Goal: Information Seeking & Learning: Learn about a topic

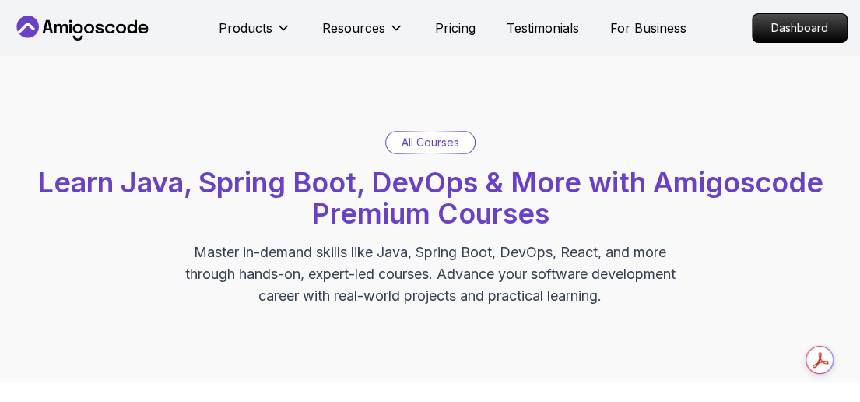
click at [797, 26] on p "Dashboard" at bounding box center [800, 28] width 94 height 28
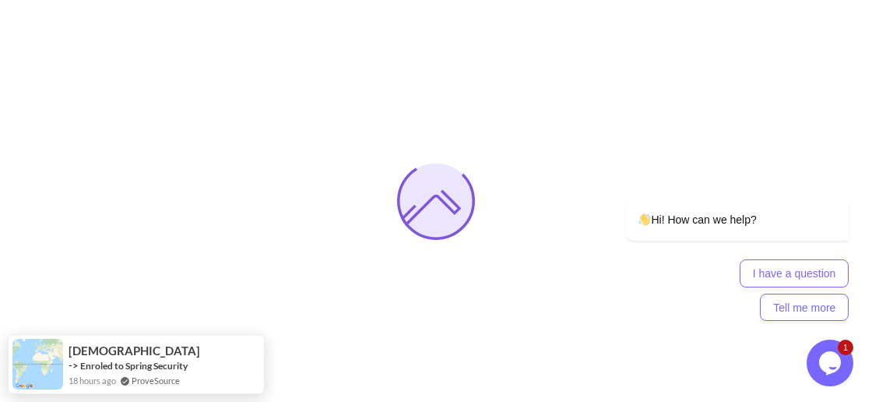
drag, startPoint x: 1638, startPoint y: 696, endPoint x: 831, endPoint y: 356, distance: 875.3
click at [831, 356] on icon "$i18n('chat', 'chat_widget')" at bounding box center [830, 362] width 22 height 23
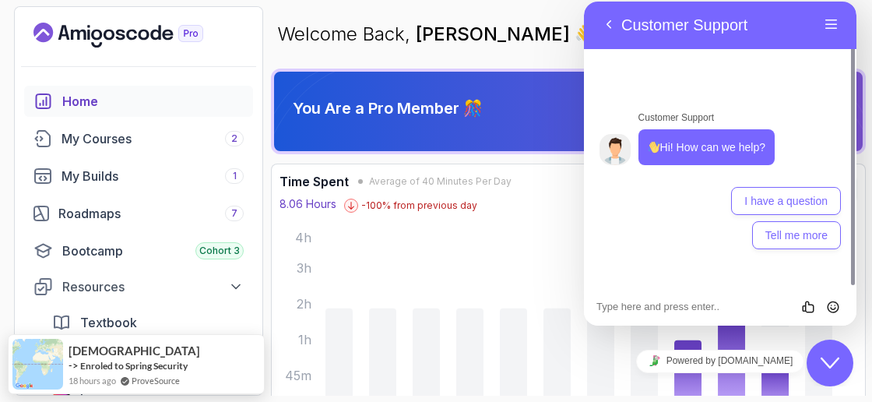
click at [831, 356] on icon "Close Chat This icon closes the chat window." at bounding box center [830, 362] width 19 height 19
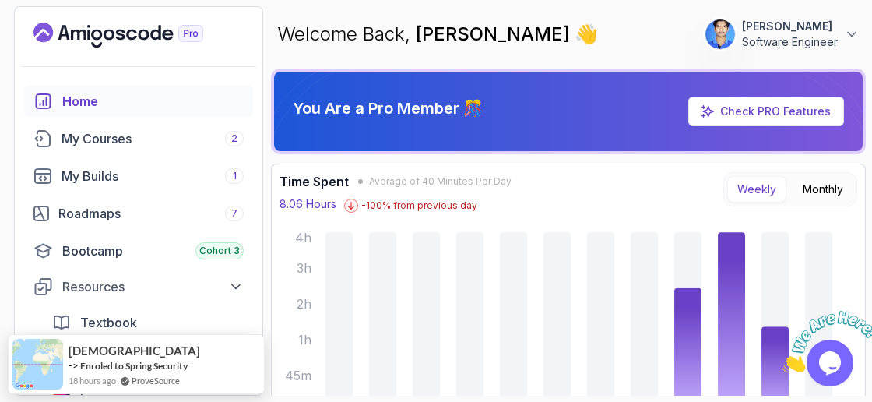
click at [782, 361] on icon "Close" at bounding box center [782, 367] width 0 height 13
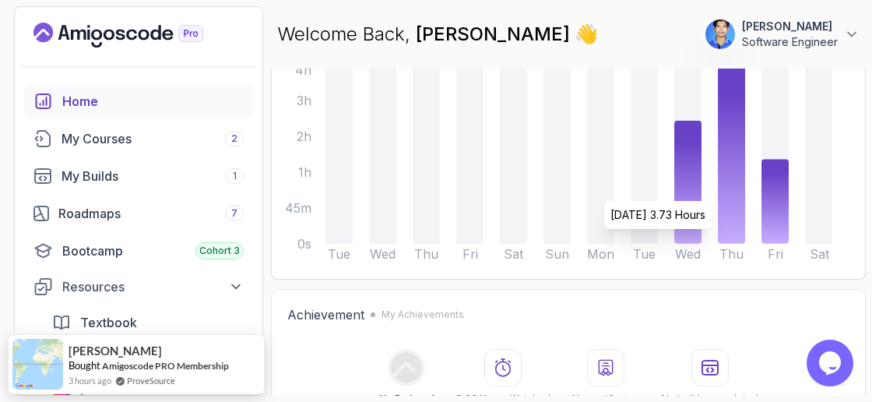
scroll to position [167, 0]
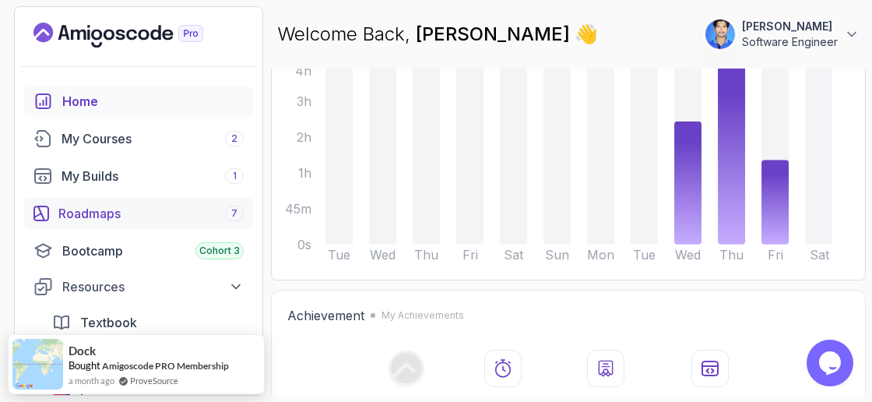
click at [155, 206] on div "Roadmaps 7" at bounding box center [150, 213] width 185 height 19
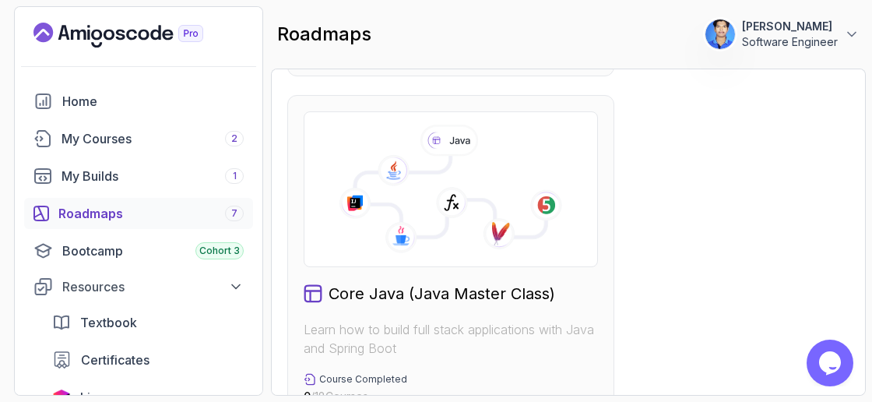
scroll to position [925, 0]
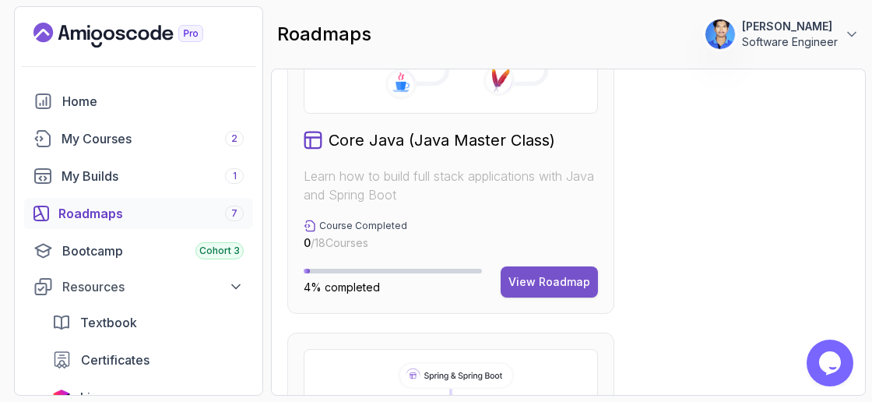
click at [550, 291] on button "View Roadmap" at bounding box center [549, 281] width 97 height 31
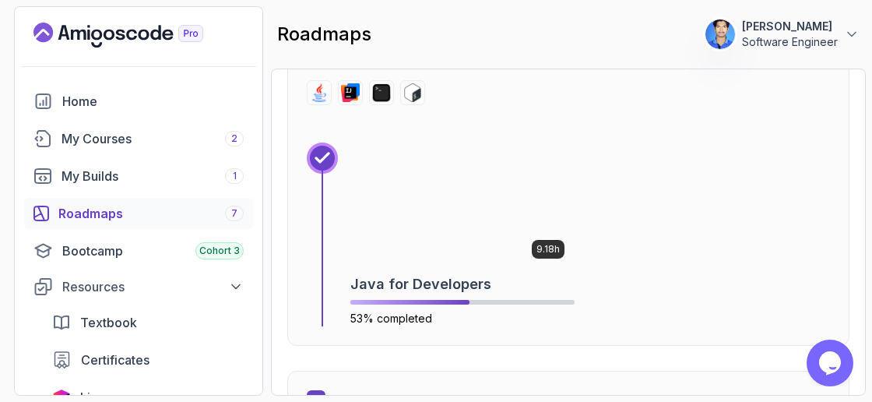
scroll to position [1832, 0]
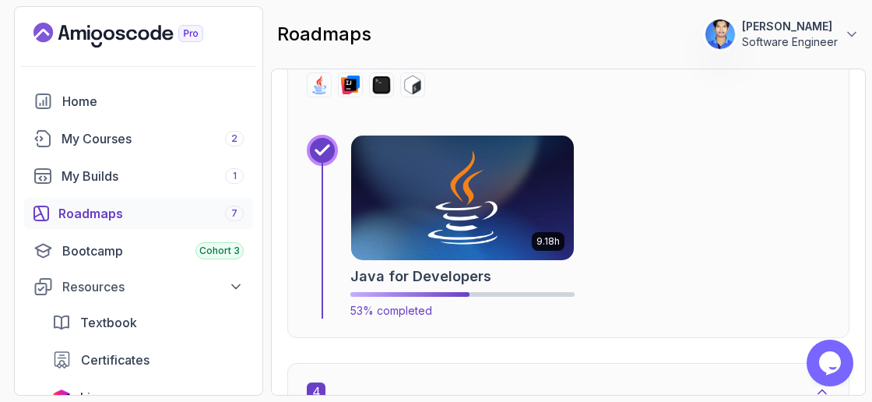
click at [480, 198] on img at bounding box center [463, 197] width 234 height 131
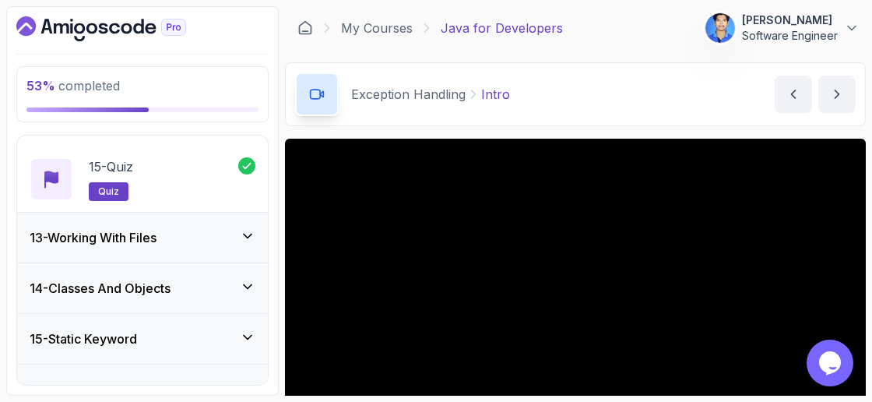
scroll to position [1516, 0]
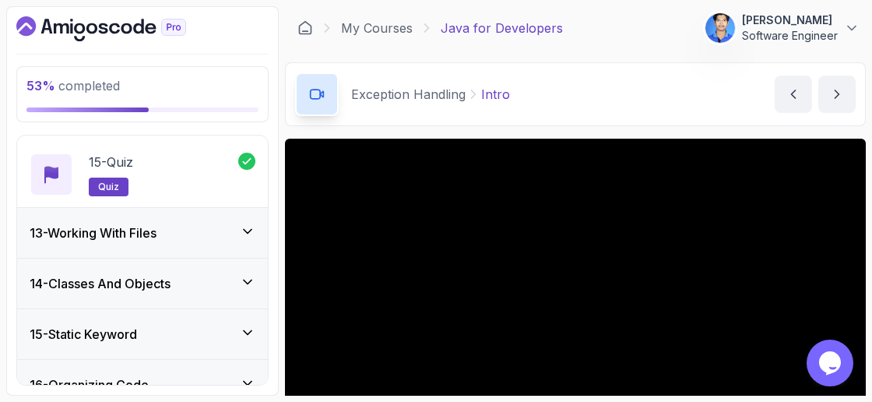
click at [209, 223] on div "13 - Working With Files" at bounding box center [143, 232] width 226 height 19
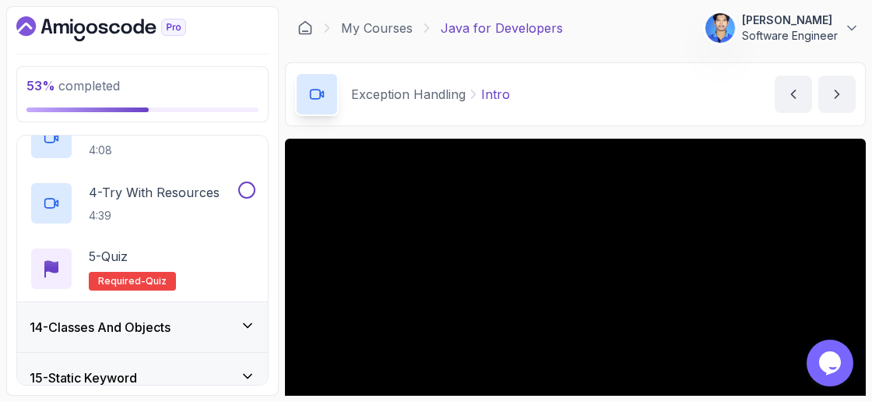
scroll to position [870, 0]
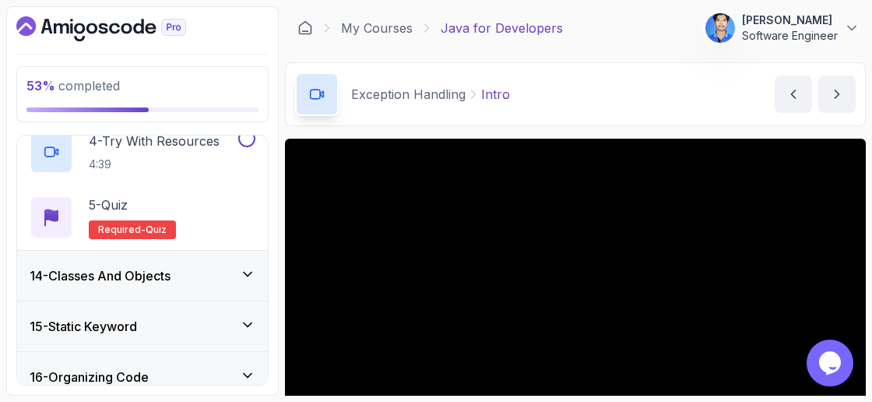
click at [216, 279] on div "14 - Classes And Objects" at bounding box center [142, 276] width 251 height 50
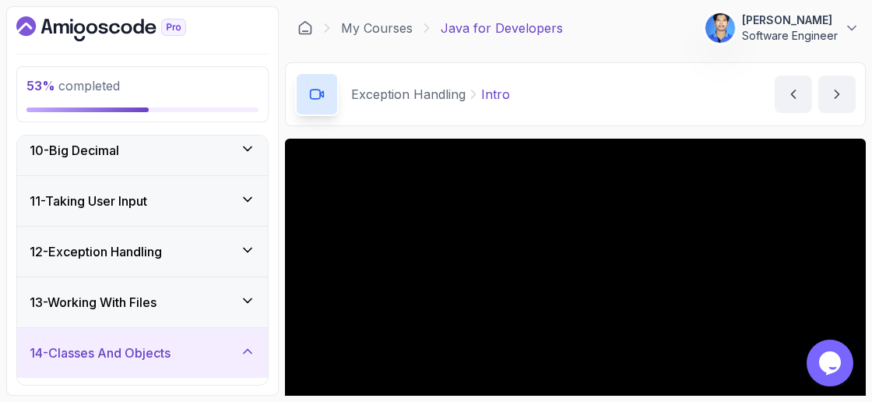
scroll to position [462, 0]
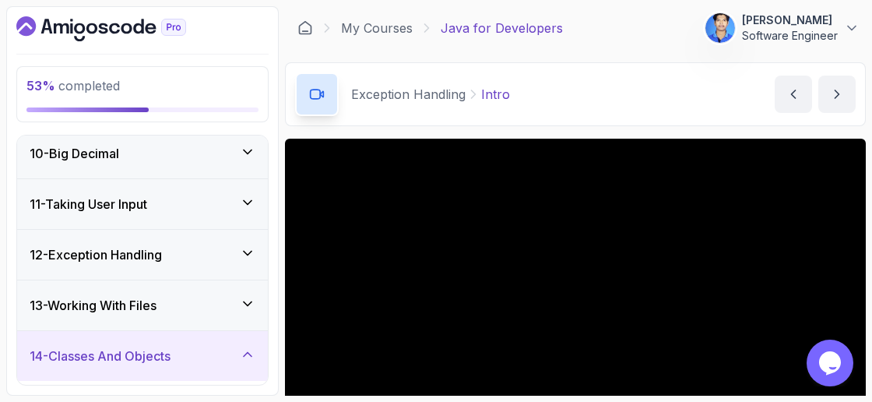
click at [243, 356] on div "14 - Classes And Objects" at bounding box center [143, 355] width 226 height 19
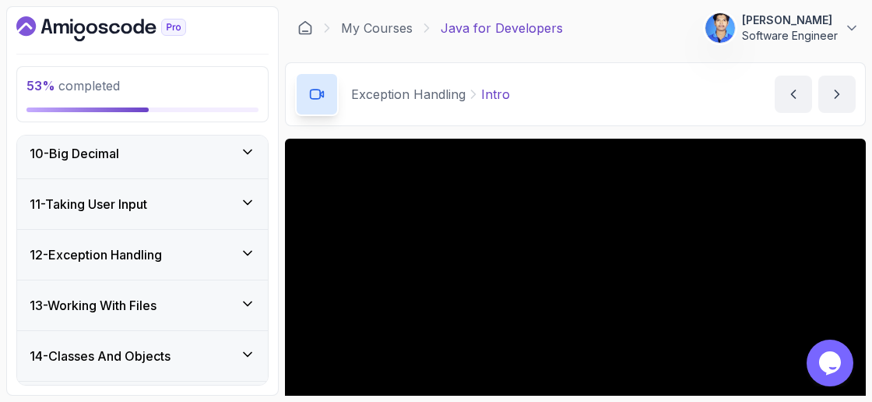
click at [243, 356] on div "14 - Classes And Objects" at bounding box center [143, 355] width 226 height 19
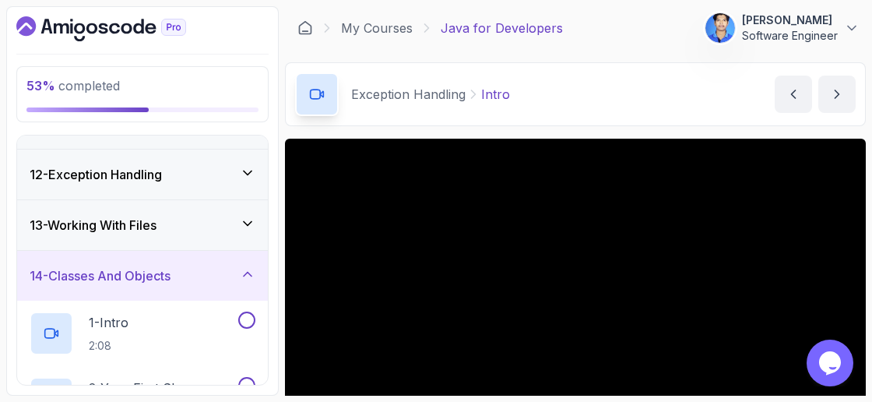
scroll to position [539, 0]
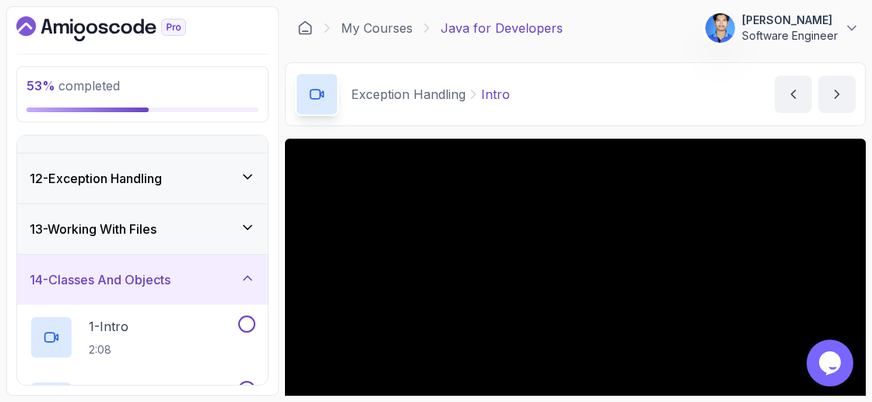
click at [246, 223] on icon at bounding box center [248, 228] width 16 height 16
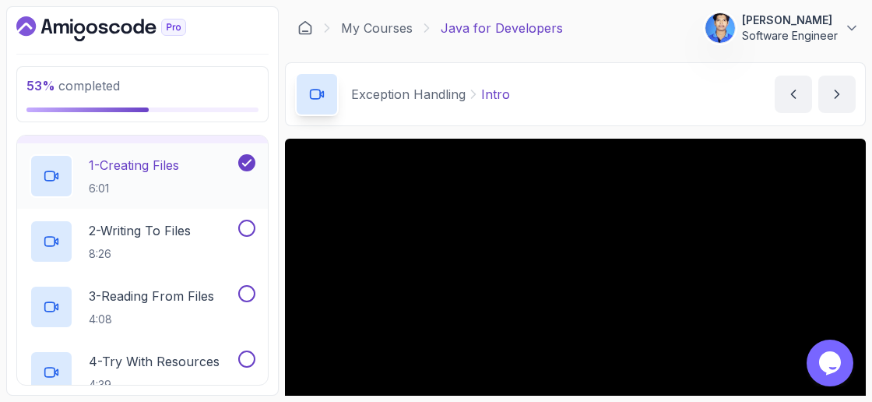
scroll to position [677, 0]
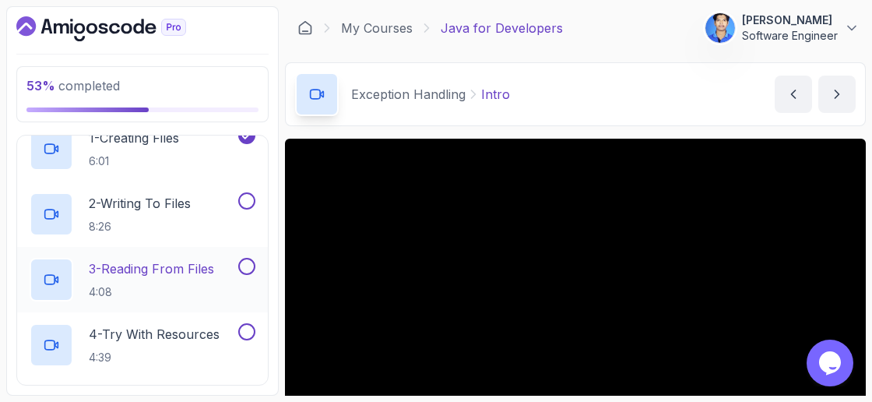
click at [243, 268] on button at bounding box center [246, 266] width 17 height 17
click at [245, 202] on button at bounding box center [246, 200] width 17 height 17
click at [252, 323] on button at bounding box center [246, 331] width 17 height 17
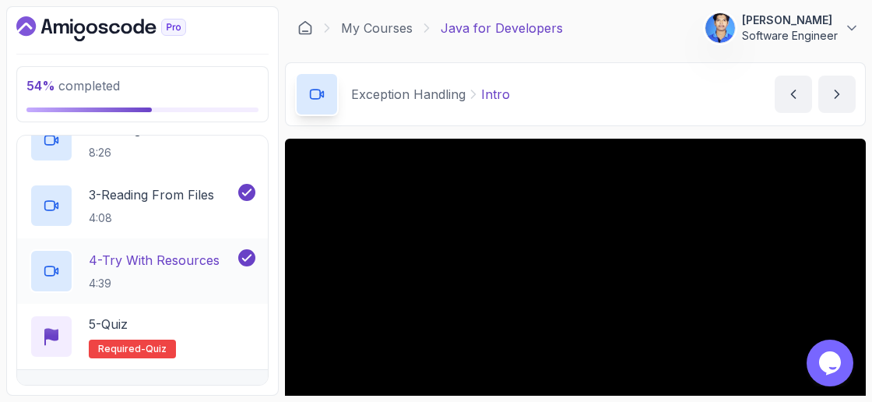
scroll to position [751, 0]
click at [174, 255] on p "4 - Try With Resources" at bounding box center [154, 259] width 131 height 19
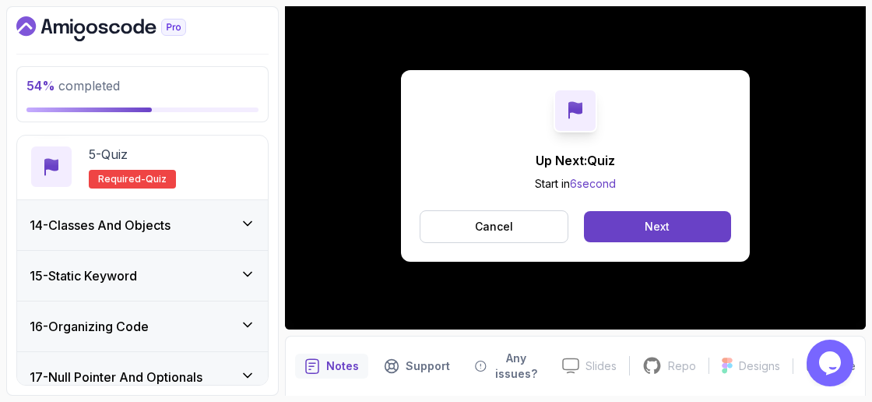
scroll to position [922, 0]
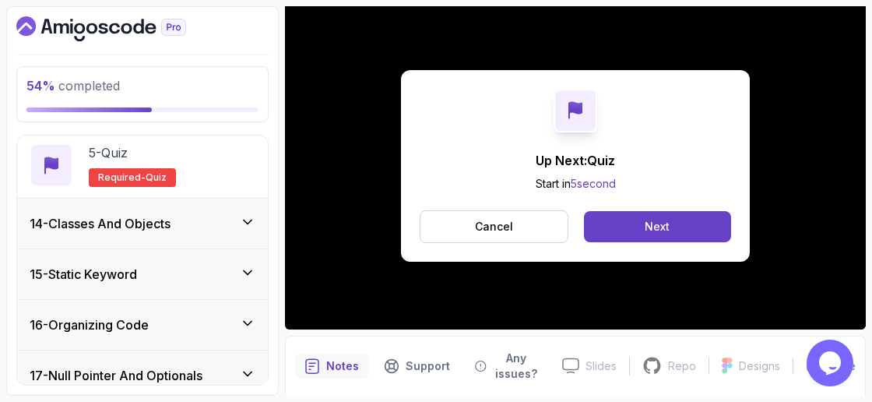
click at [196, 214] on div "14 - Classes And Objects" at bounding box center [143, 223] width 226 height 19
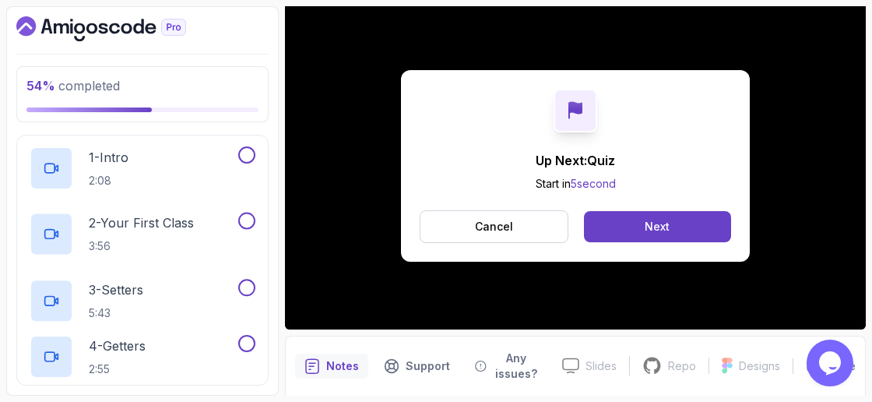
scroll to position [703, 0]
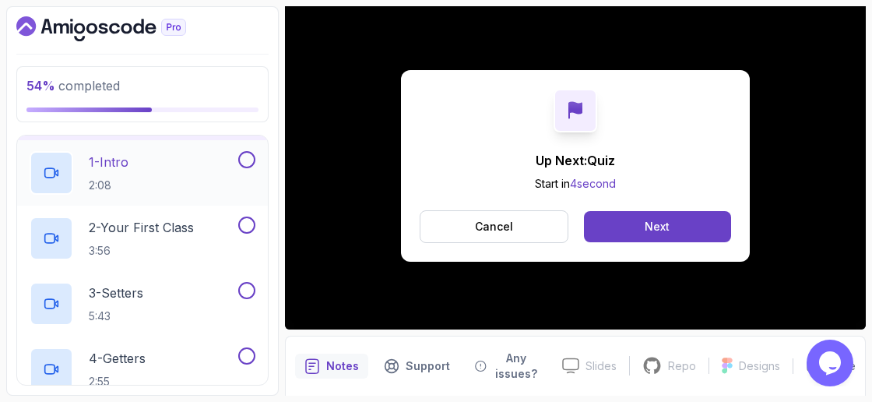
click at [198, 167] on div "1 - Intro 2:08" at bounding box center [133, 173] width 206 height 44
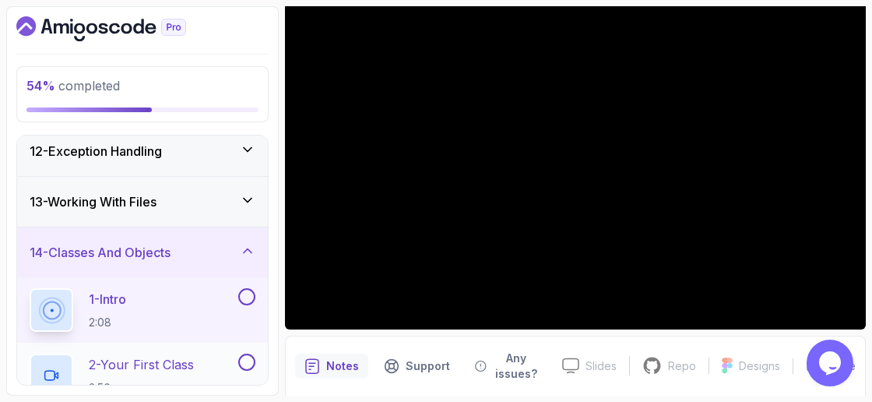
scroll to position [564, 0]
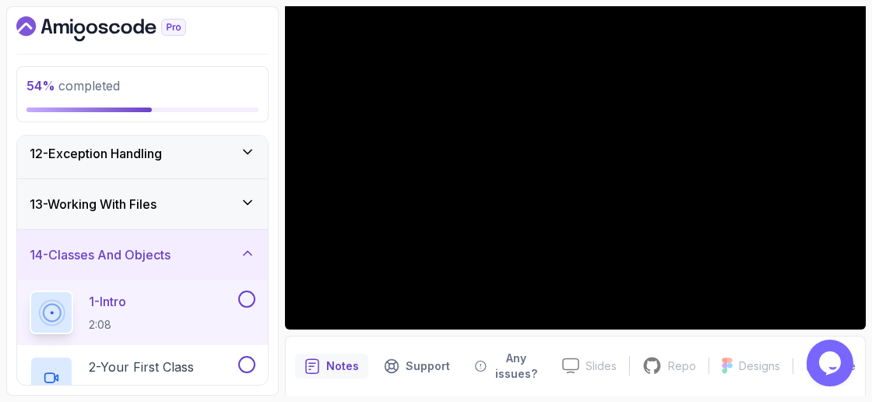
click at [200, 238] on div "14 - Classes And Objects" at bounding box center [142, 255] width 251 height 50
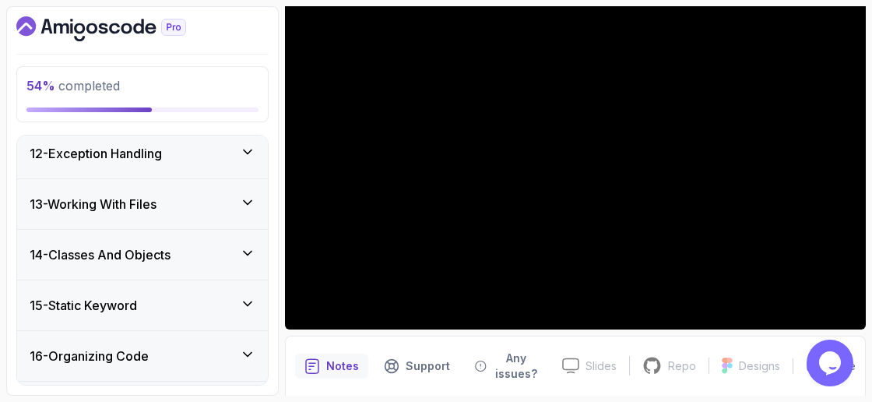
click at [223, 197] on div "13 - Working With Files" at bounding box center [143, 204] width 226 height 19
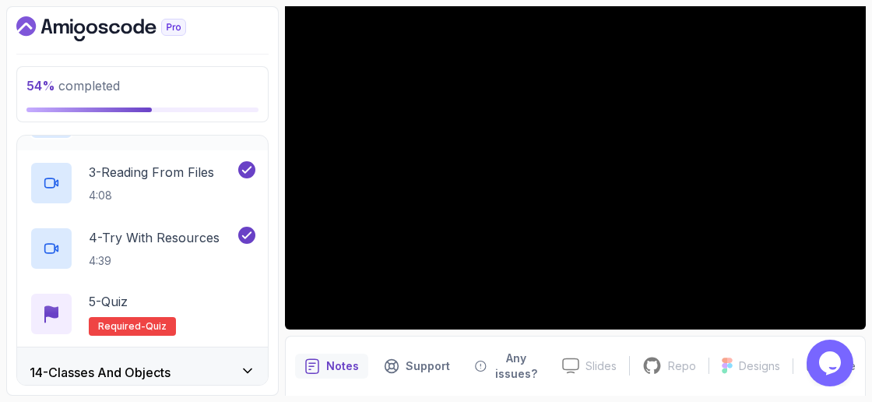
scroll to position [784, 0]
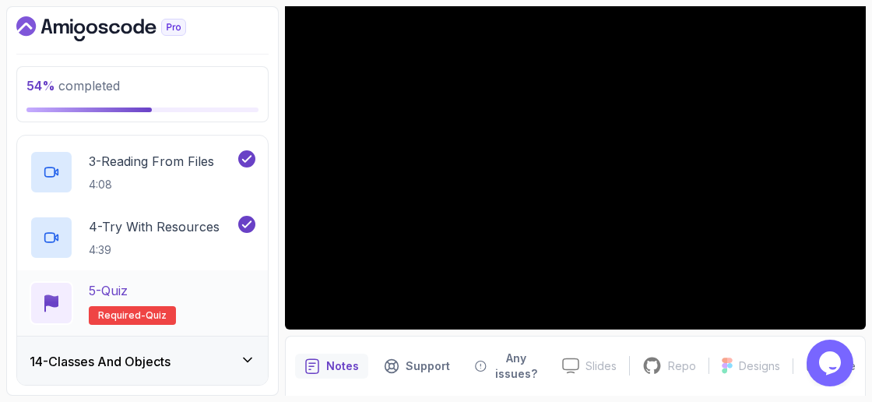
click at [147, 298] on h2 "5 - Quiz Required- quiz" at bounding box center [132, 303] width 87 height 44
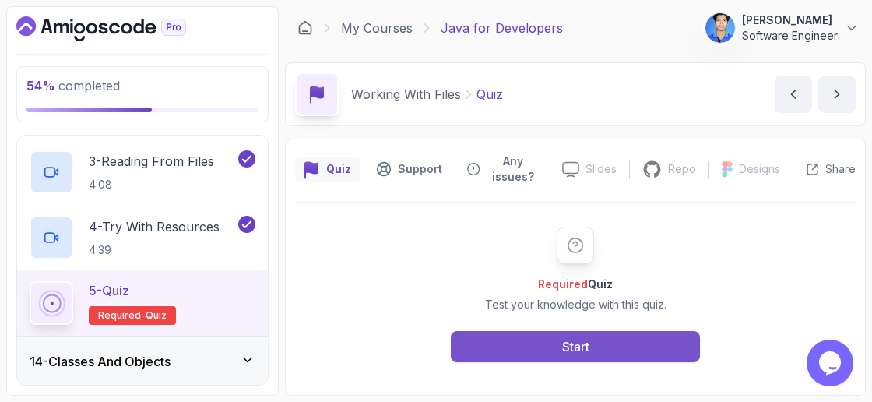
click at [504, 359] on button "Start" at bounding box center [575, 346] width 249 height 31
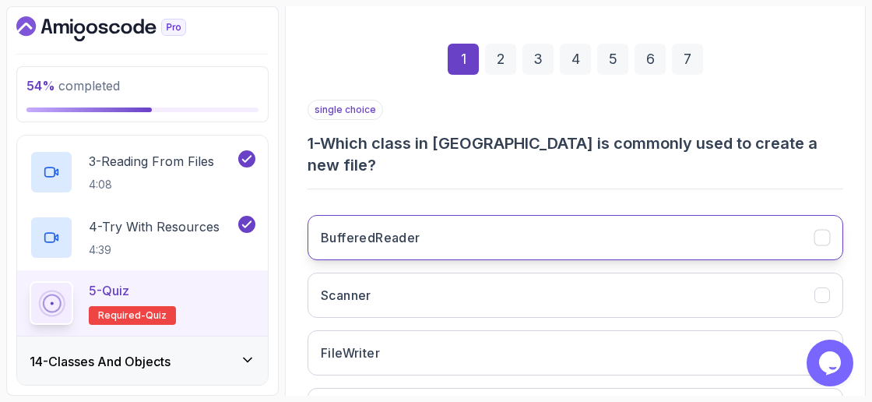
scroll to position [290, 0]
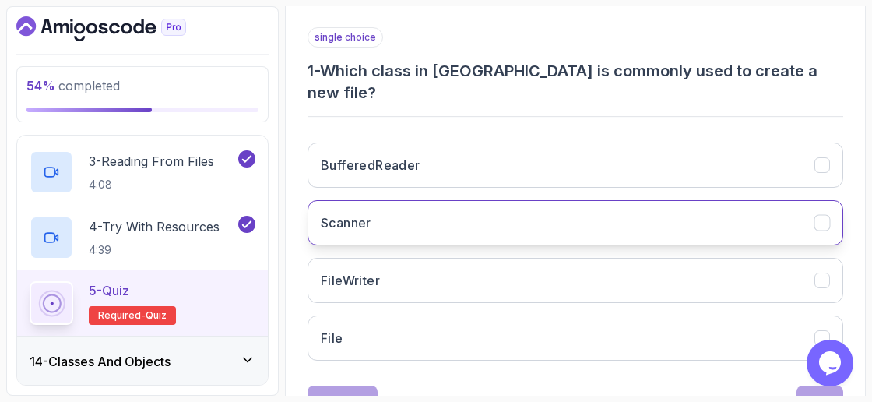
click at [490, 202] on button "Scanner" at bounding box center [576, 222] width 536 height 45
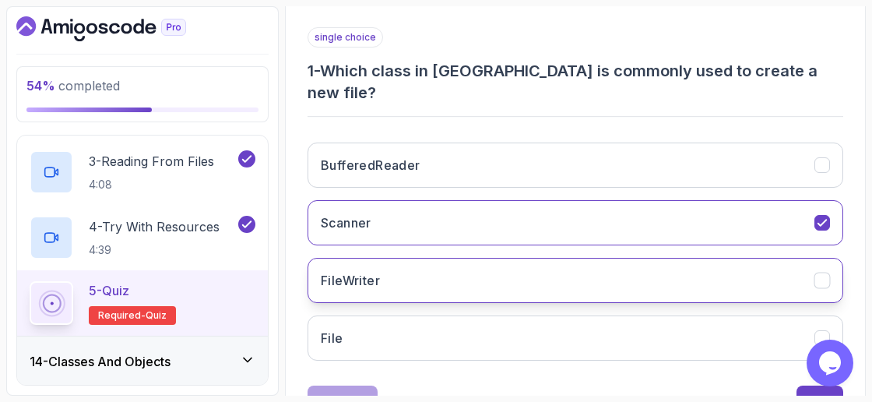
click at [536, 266] on button "FileWriter" at bounding box center [576, 280] width 536 height 45
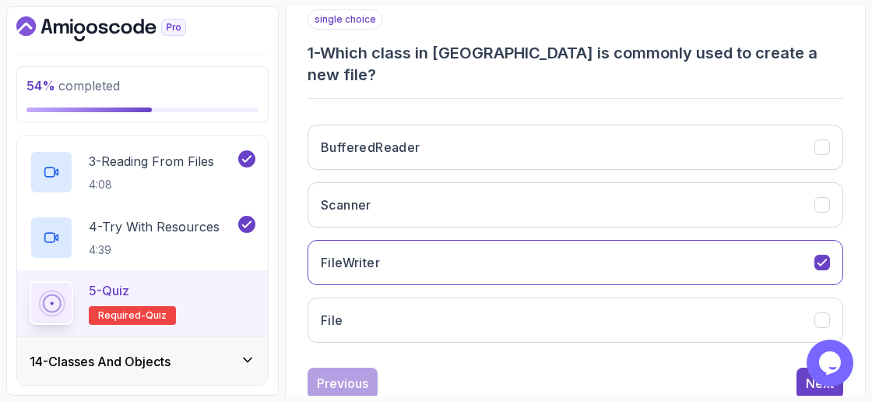
scroll to position [329, 0]
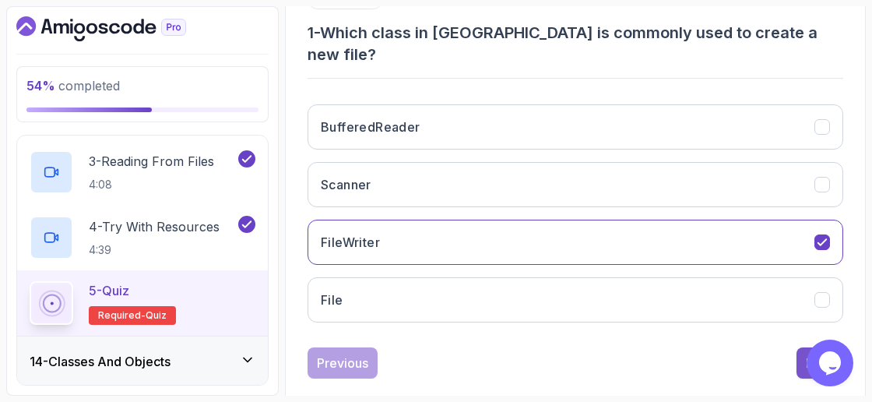
click at [800, 347] on button "Next" at bounding box center [819, 362] width 47 height 31
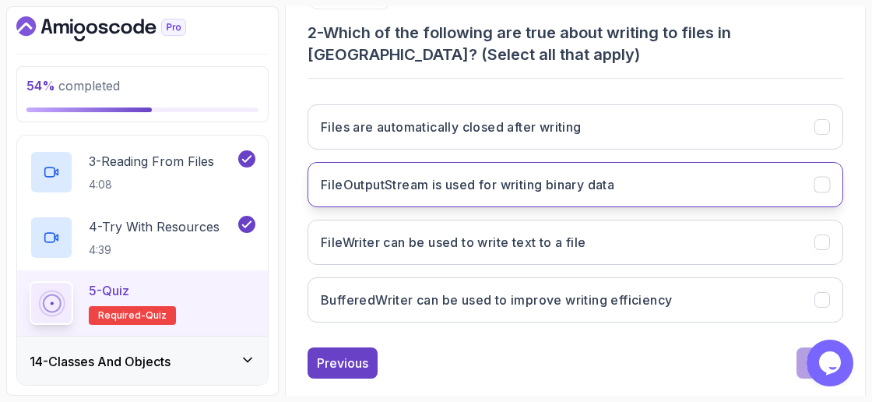
click at [701, 180] on button "FileOutputStream is used for writing binary data" at bounding box center [576, 184] width 536 height 45
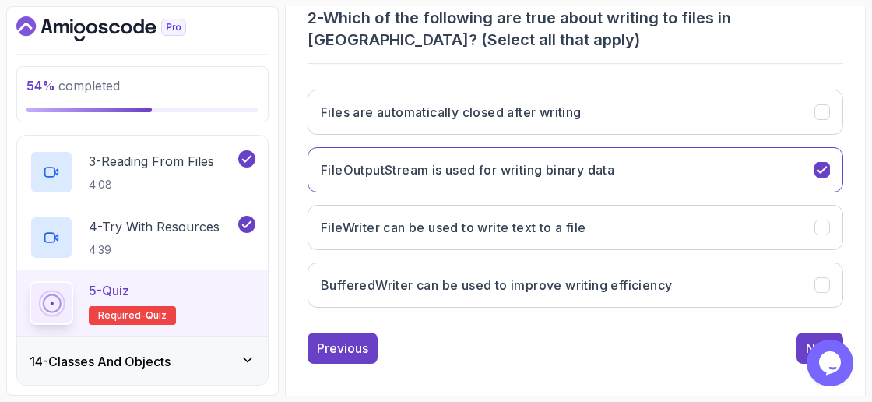
scroll to position [350, 0]
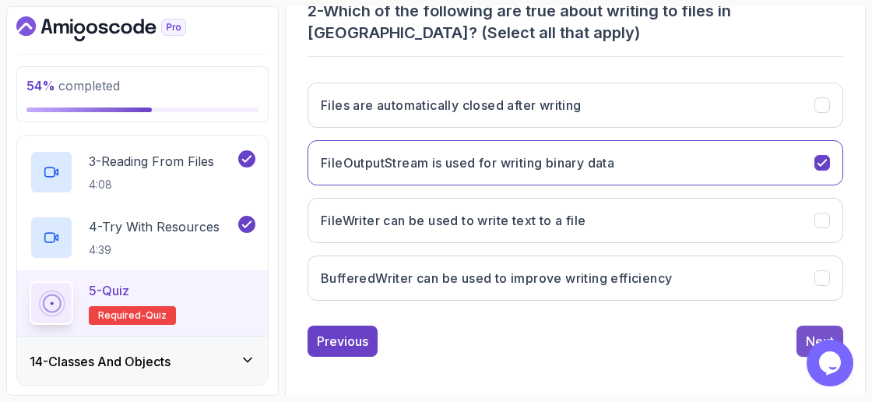
click at [800, 339] on button "Next" at bounding box center [819, 340] width 47 height 31
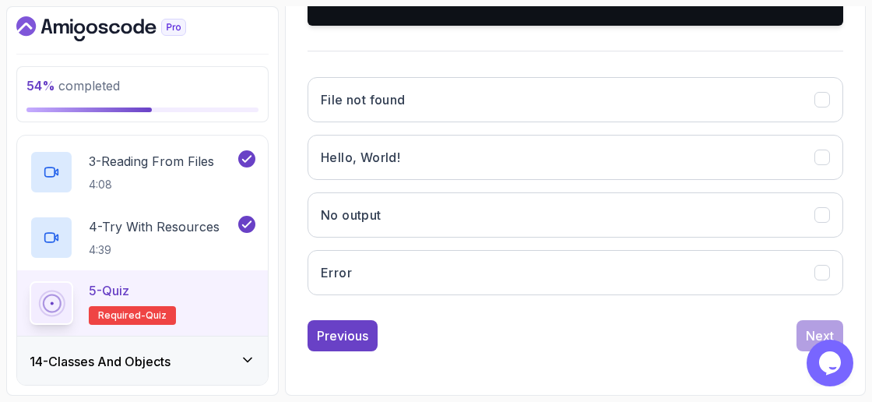
scroll to position [568, 0]
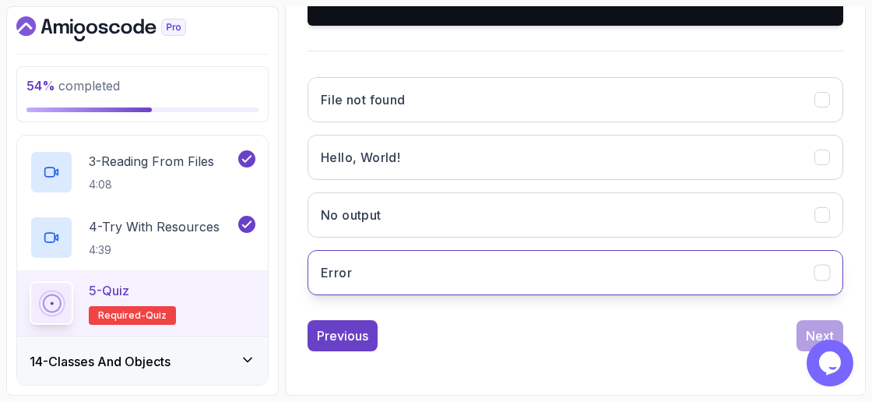
click at [655, 295] on button "Error" at bounding box center [576, 272] width 536 height 45
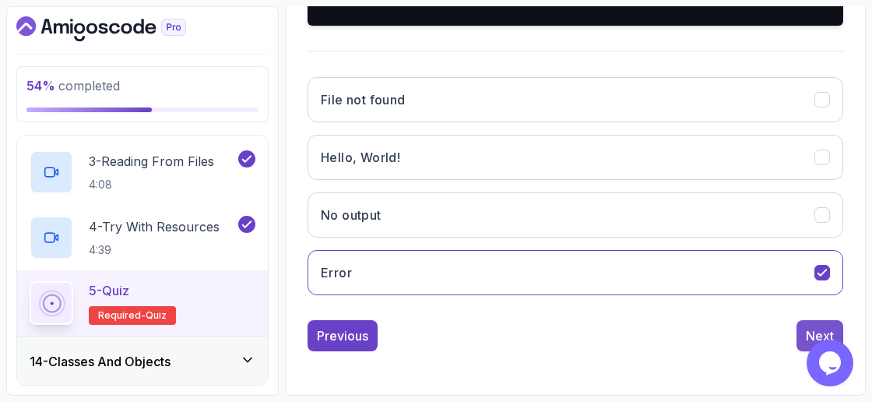
click at [802, 343] on button "Next" at bounding box center [819, 335] width 47 height 31
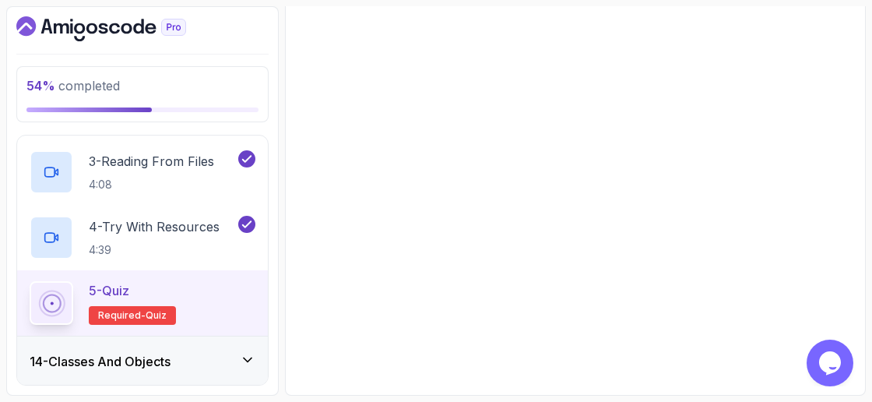
scroll to position [329, 0]
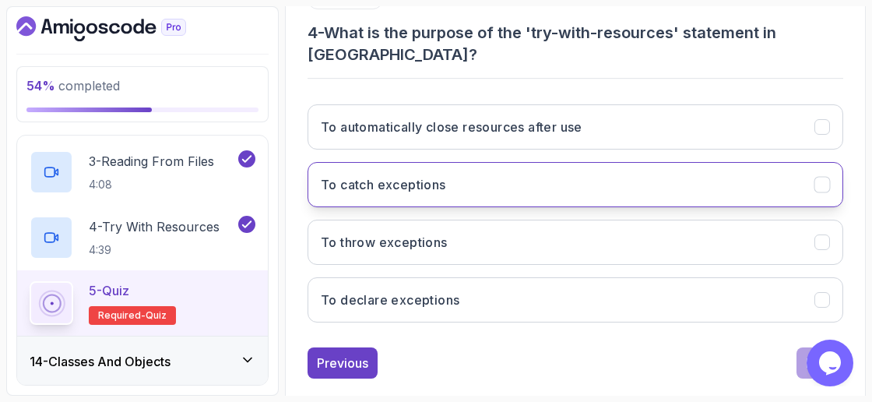
click at [613, 164] on button "To catch exceptions" at bounding box center [576, 184] width 536 height 45
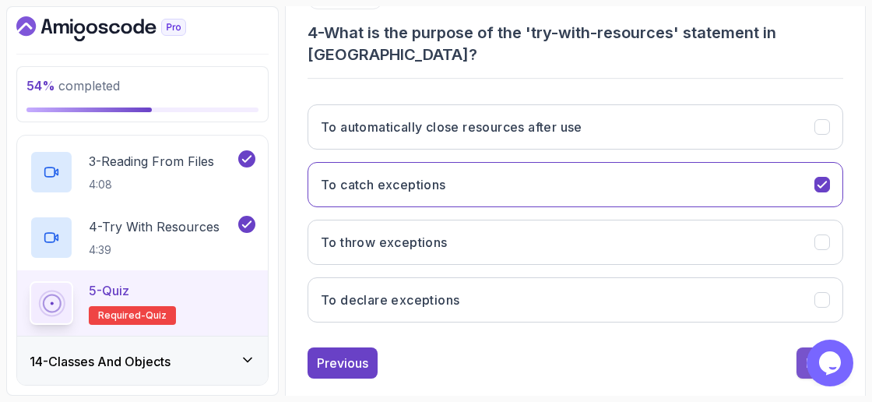
click at [808, 353] on div "Next" at bounding box center [820, 362] width 28 height 19
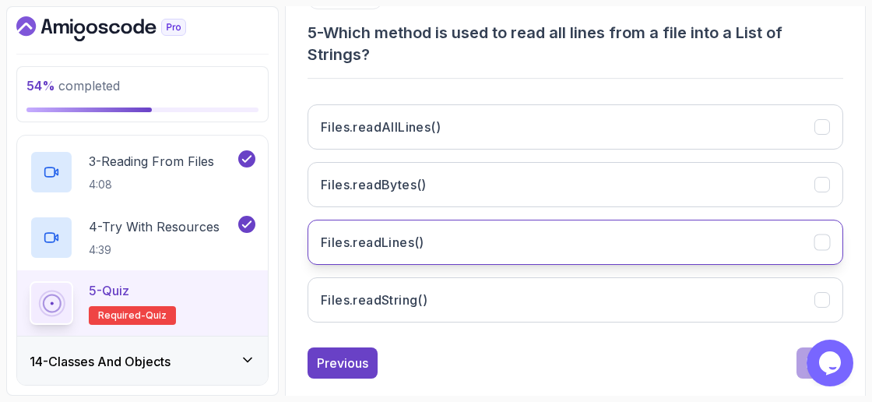
click at [511, 257] on button "Files.readLines()" at bounding box center [576, 242] width 536 height 45
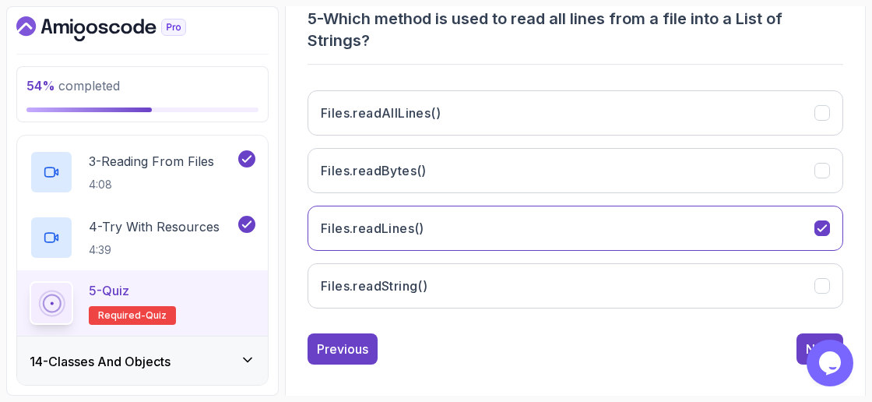
scroll to position [350, 0]
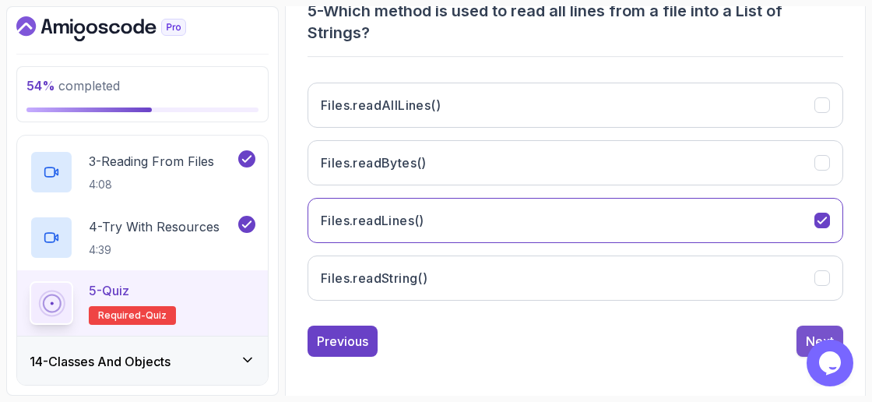
click at [810, 325] on button "Next" at bounding box center [819, 340] width 47 height 31
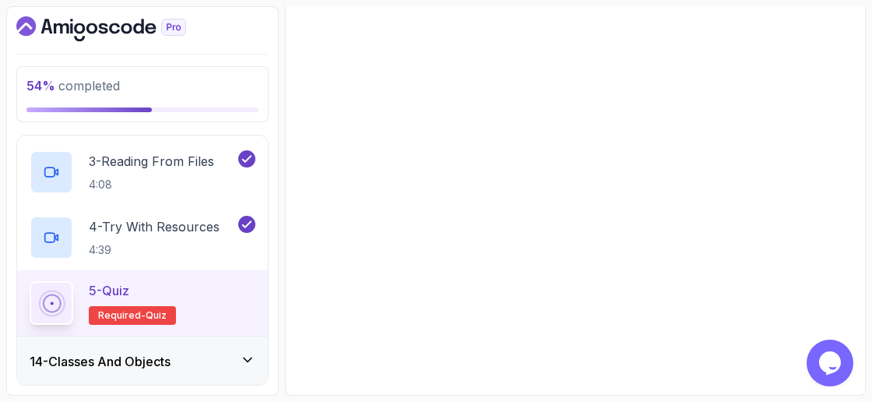
scroll to position [329, 0]
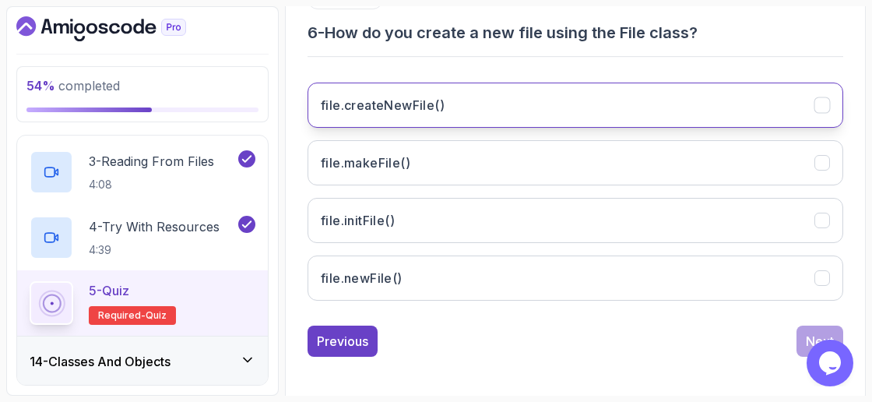
click at [733, 121] on button "file.createNewFile()" at bounding box center [576, 105] width 536 height 45
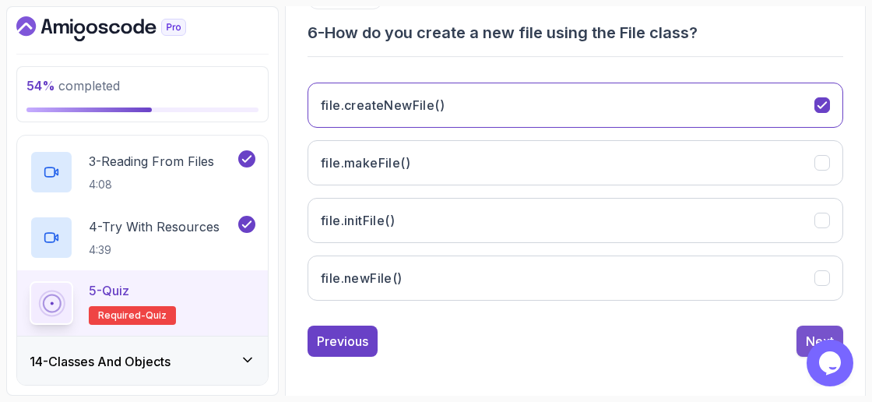
click at [800, 329] on button "Next" at bounding box center [819, 340] width 47 height 31
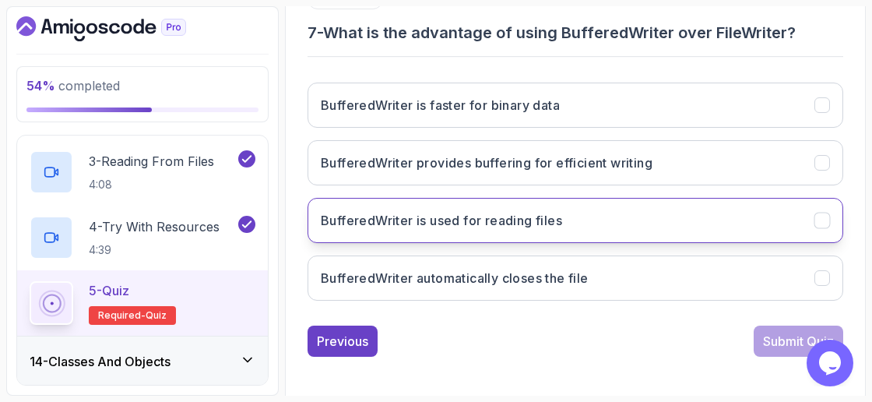
click at [670, 213] on button "BufferedWriter is used for reading files" at bounding box center [576, 220] width 536 height 45
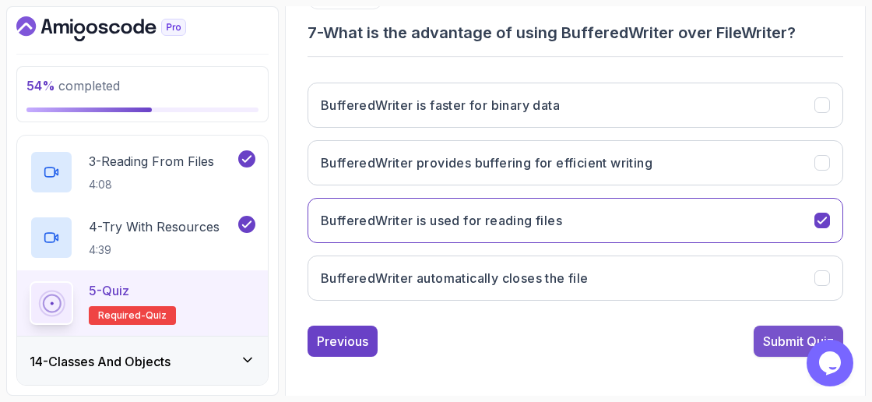
click at [757, 335] on button "Submit Quiz" at bounding box center [799, 340] width 90 height 31
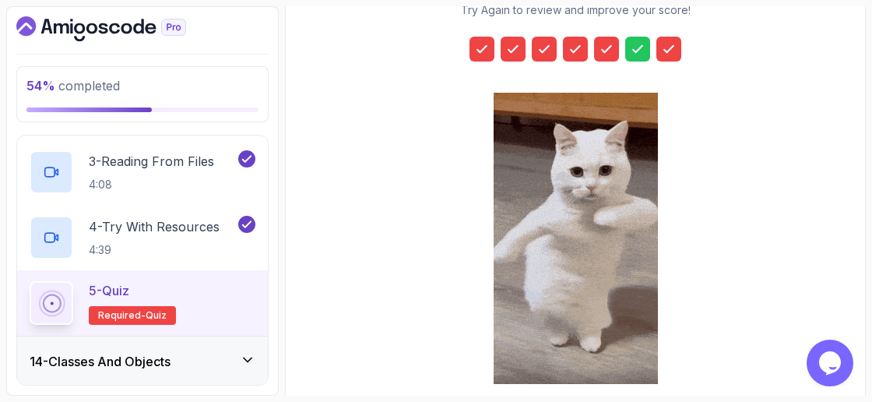
scroll to position [357, 0]
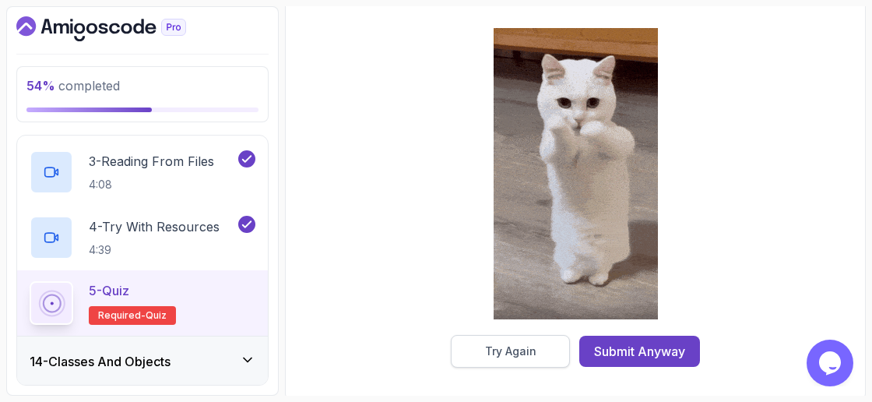
click at [506, 360] on button "Try Again" at bounding box center [510, 351] width 119 height 33
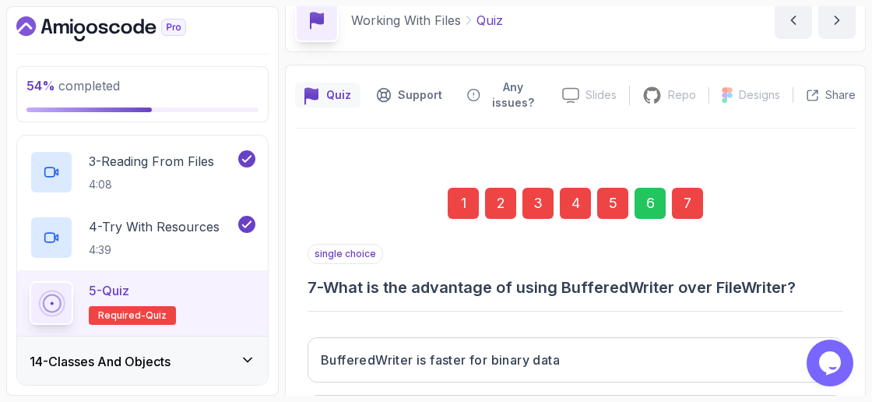
scroll to position [63, 0]
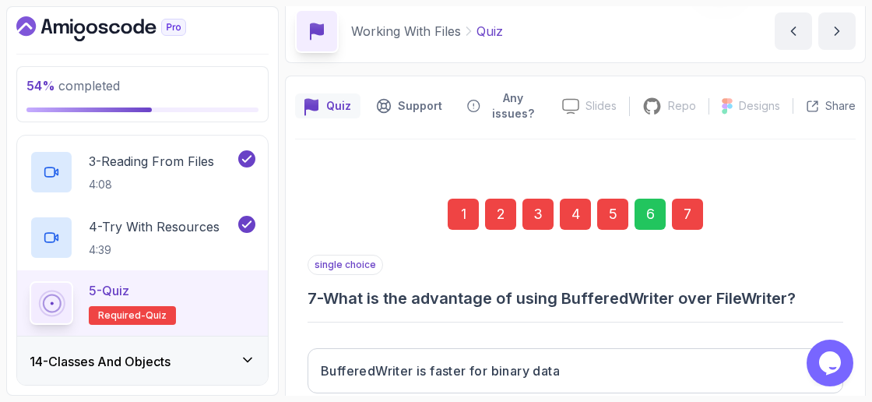
click at [660, 220] on div "6" at bounding box center [649, 214] width 31 height 31
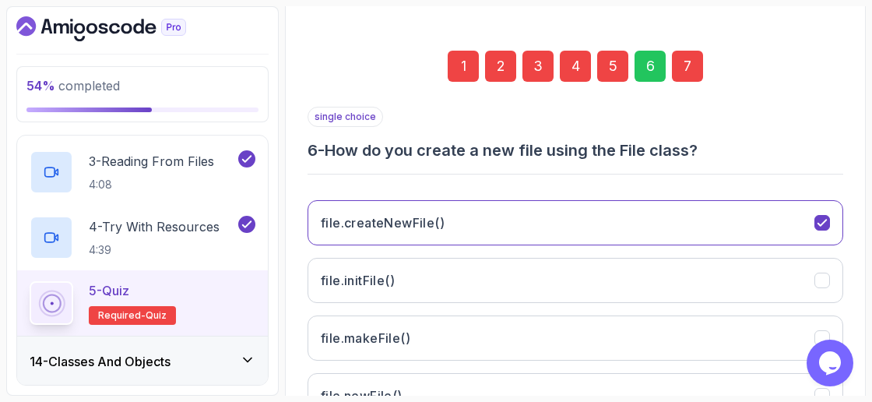
scroll to position [223, 0]
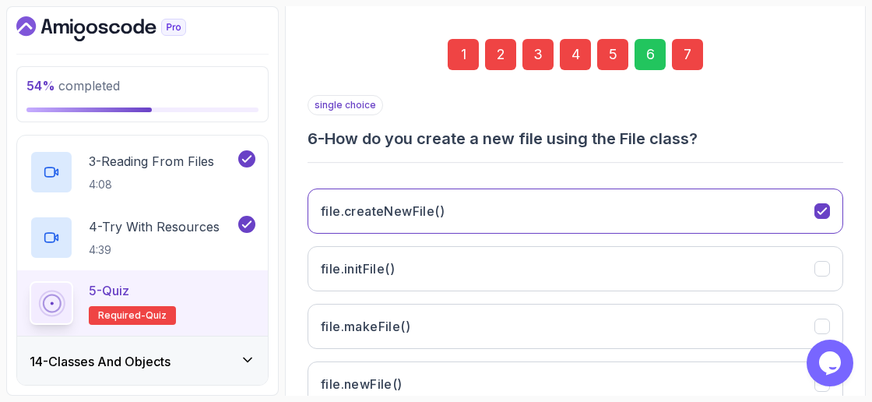
click at [234, 352] on div "14 - Classes And Objects" at bounding box center [143, 361] width 226 height 19
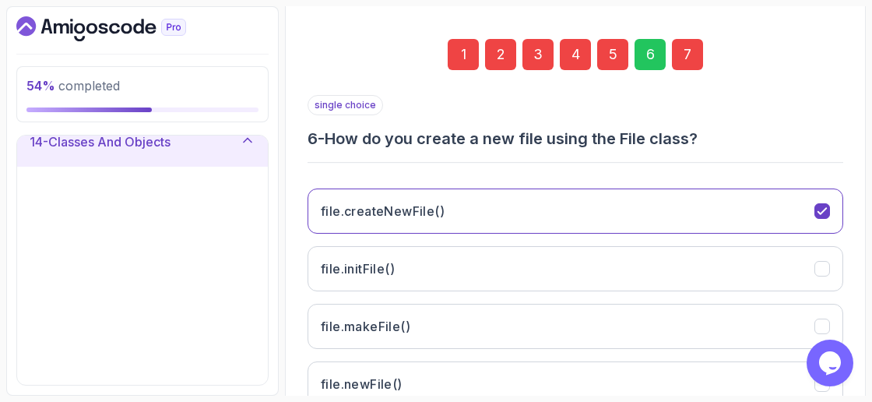
scroll to position [703, 0]
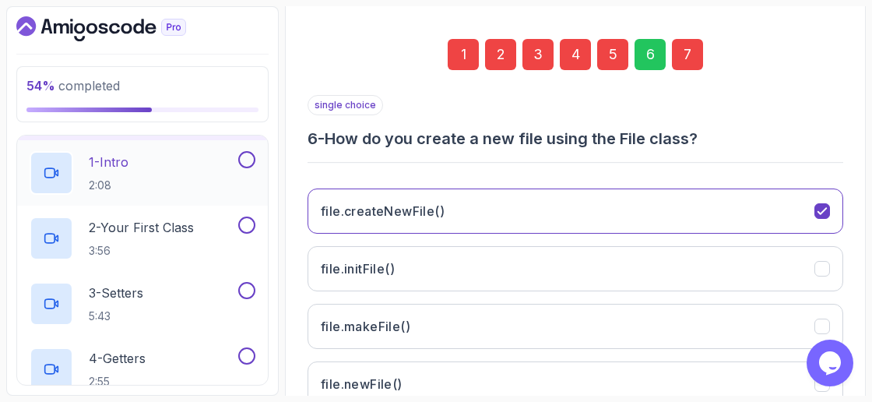
click at [232, 186] on div "1 - Intro 2:08" at bounding box center [133, 173] width 206 height 44
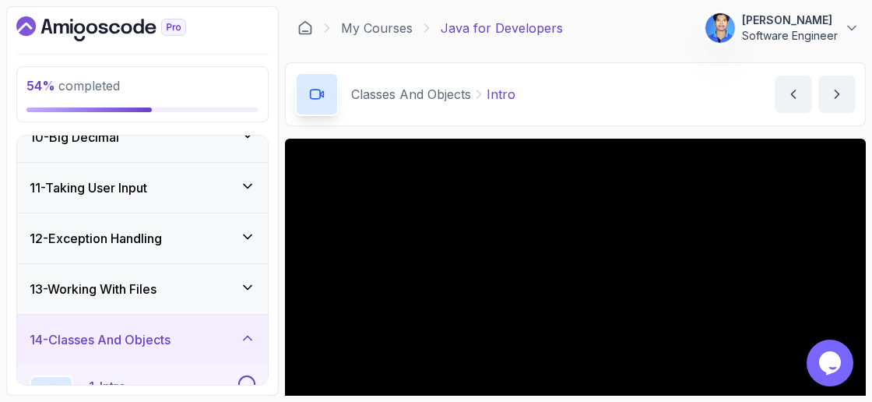
scroll to position [473, 0]
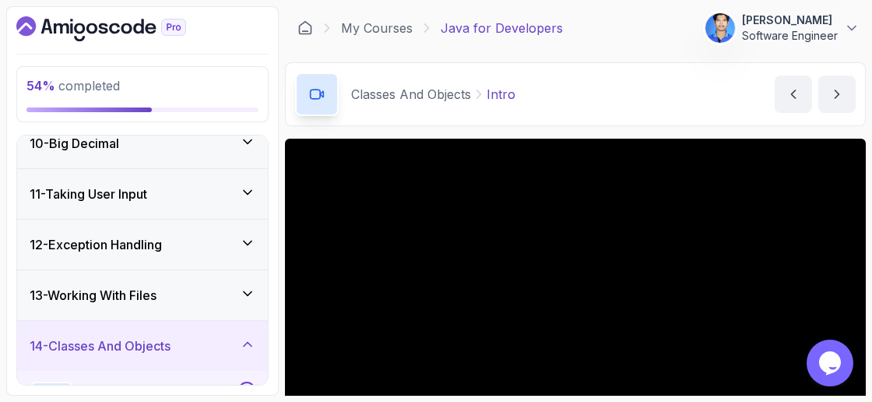
click at [217, 291] on div "13 - Working With Files" at bounding box center [143, 295] width 226 height 19
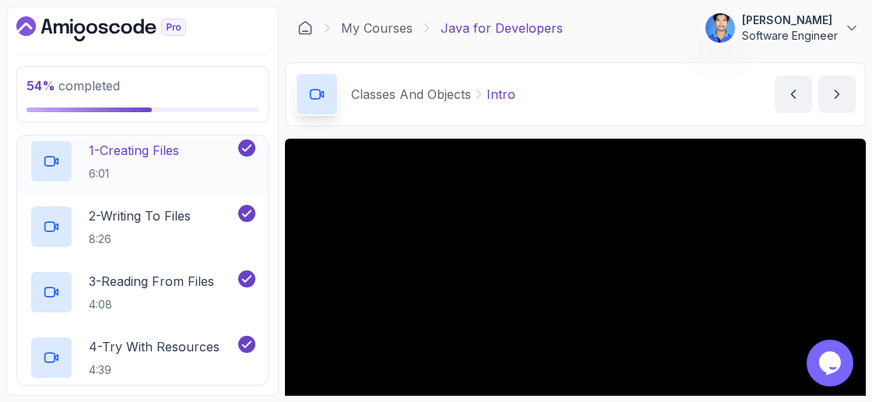
scroll to position [663, 0]
click at [167, 212] on p "2 - Writing To Files" at bounding box center [140, 216] width 102 height 19
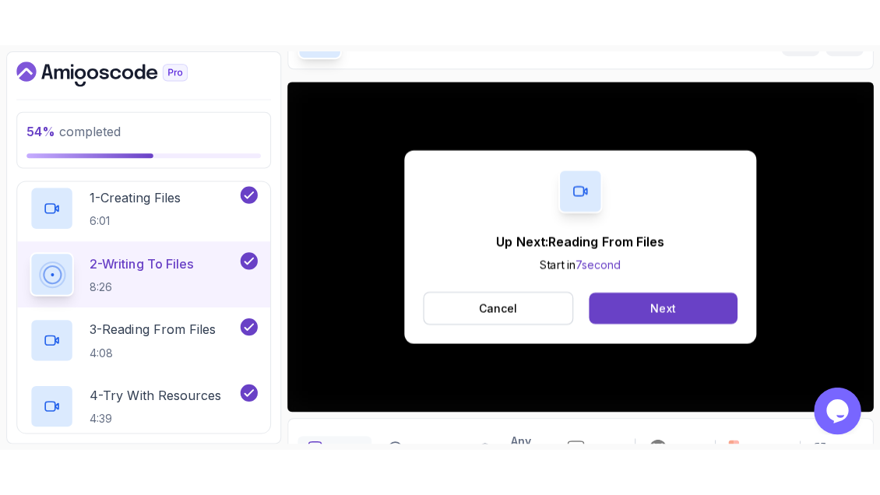
scroll to position [192, 0]
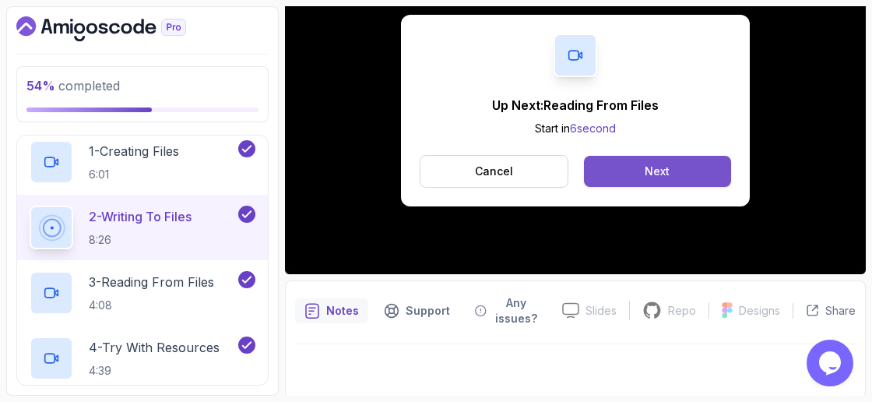
click at [645, 169] on div "Next" at bounding box center [657, 171] width 25 height 16
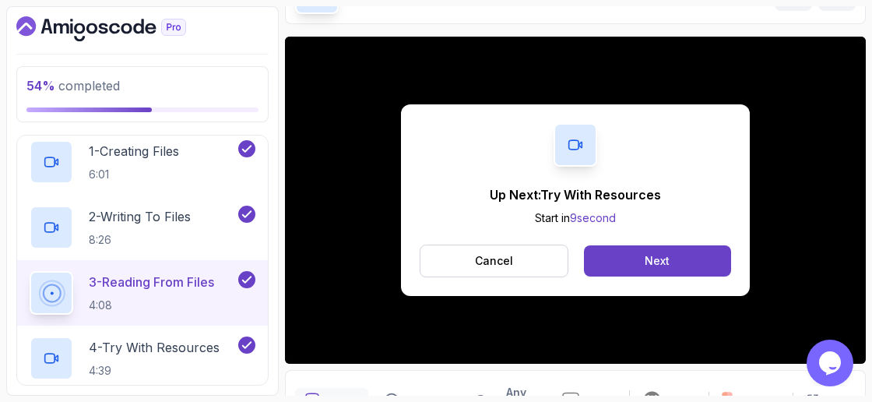
scroll to position [192, 0]
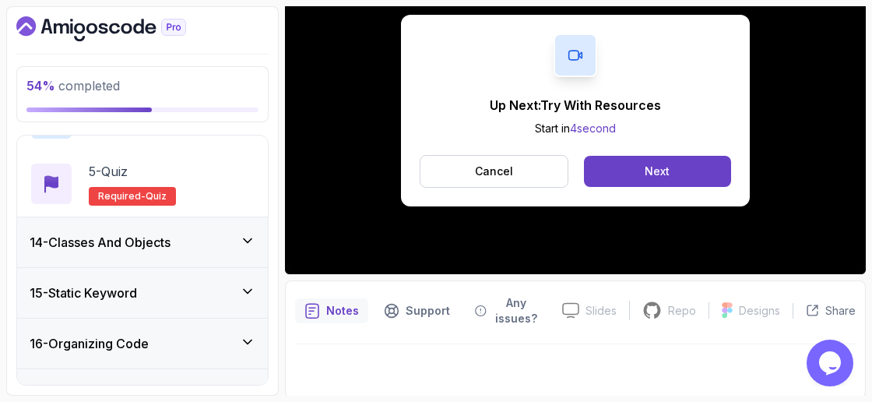
click at [195, 233] on div "14 - Classes And Objects" at bounding box center [143, 242] width 226 height 19
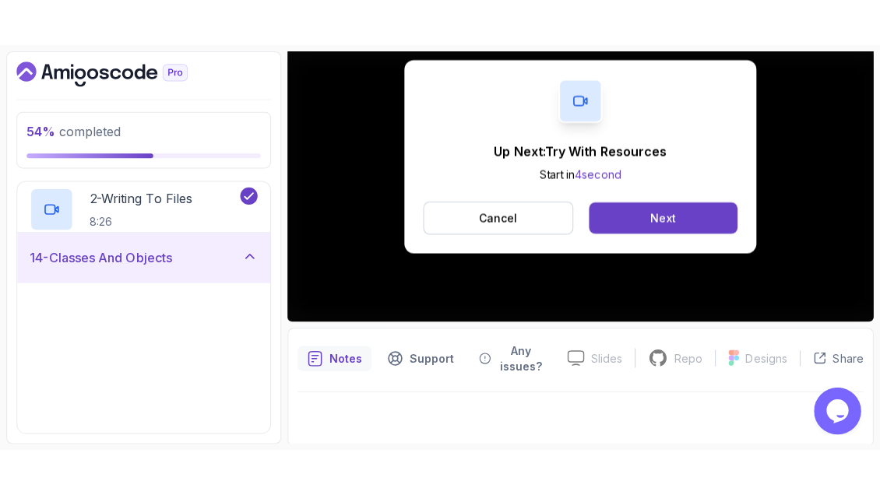
scroll to position [703, 0]
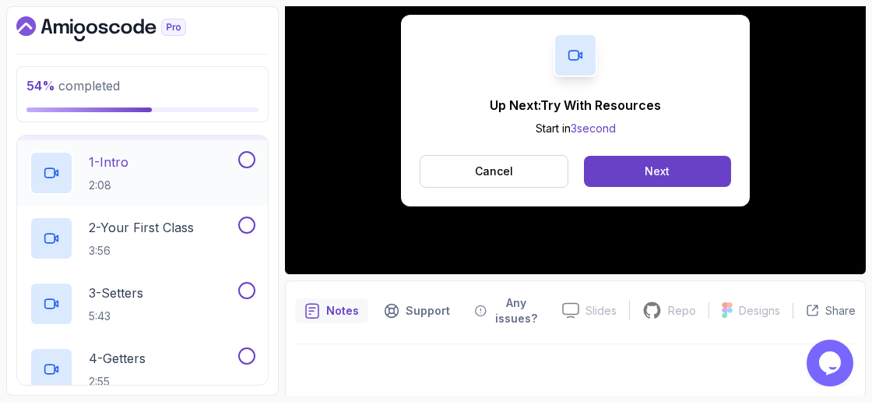
click at [202, 151] on div "1 - Intro 2:08" at bounding box center [133, 173] width 206 height 44
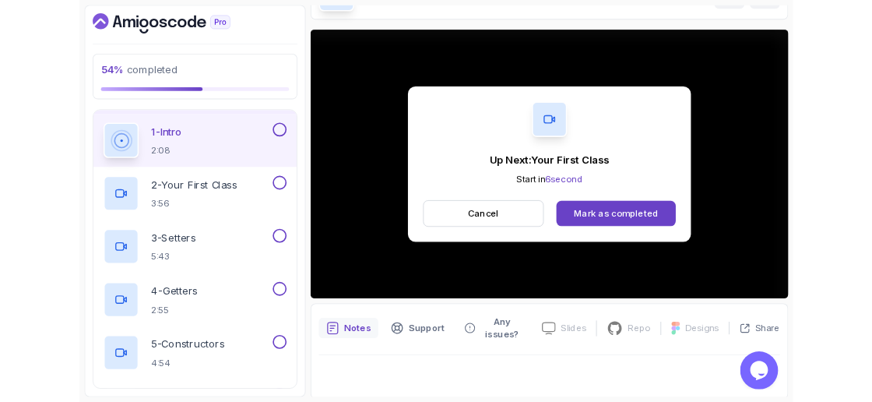
scroll to position [192, 0]
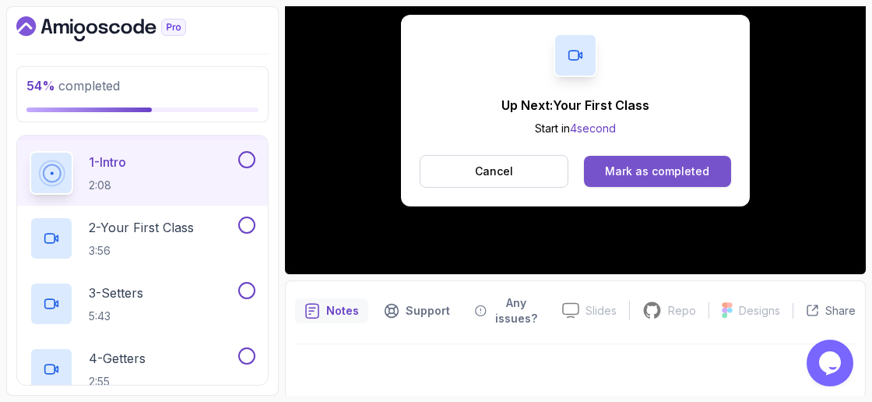
click at [694, 177] on div "Mark as completed" at bounding box center [657, 171] width 104 height 16
